Goal: Find specific fact: Find specific page/section

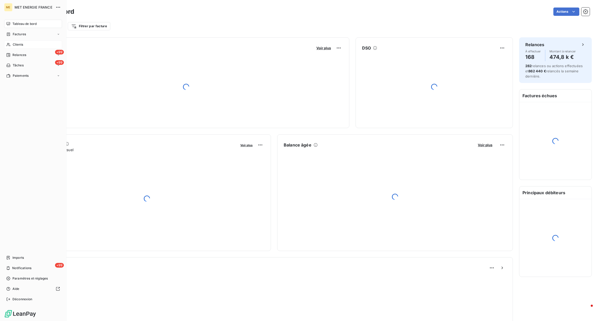
click at [23, 46] on div "Clients" at bounding box center [33, 44] width 58 height 8
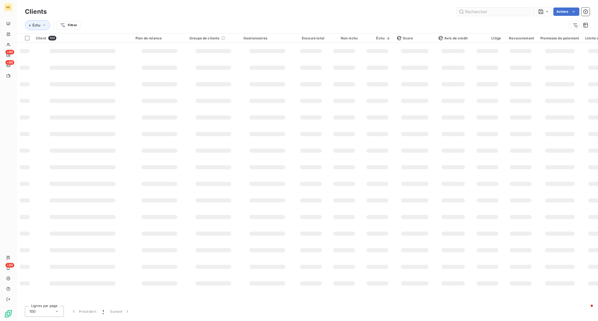
click at [490, 12] on input "text" at bounding box center [495, 12] width 78 height 8
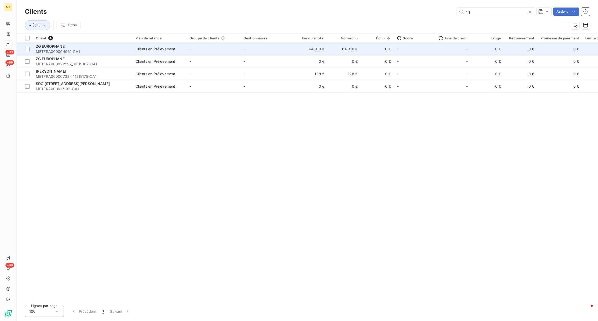
type input "zg"
click at [313, 53] on td "64 910 €" at bounding box center [310, 49] width 33 height 12
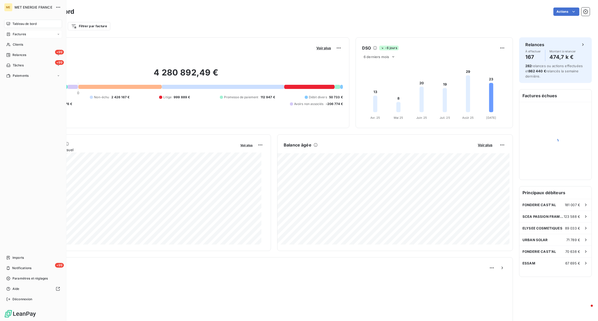
click at [16, 30] on div "Factures" at bounding box center [33, 34] width 58 height 8
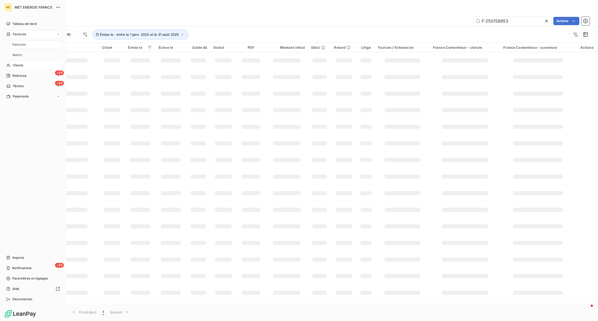
click at [19, 61] on div "Clients" at bounding box center [33, 65] width 58 height 8
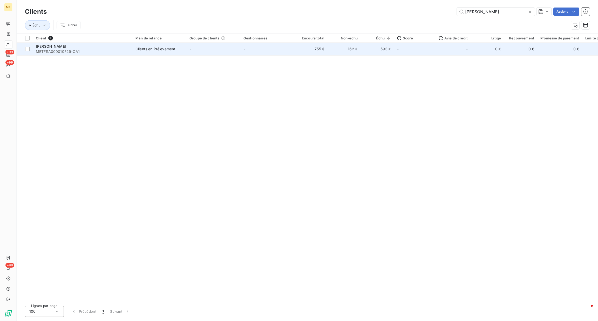
type input "[PERSON_NAME]"
click at [264, 47] on td "-" at bounding box center [267, 49] width 54 height 12
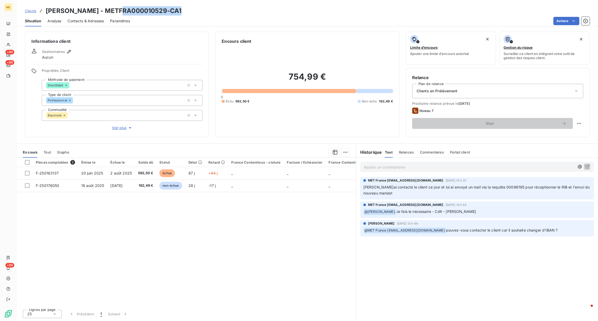
drag, startPoint x: 115, startPoint y: 10, endPoint x: 175, endPoint y: 14, distance: 60.8
click at [175, 14] on h3 "[PERSON_NAME] - METFRA000010529-CA1" at bounding box center [114, 10] width 136 height 9
copy h3 "METFRA000010529"
